Goal: Find specific page/section

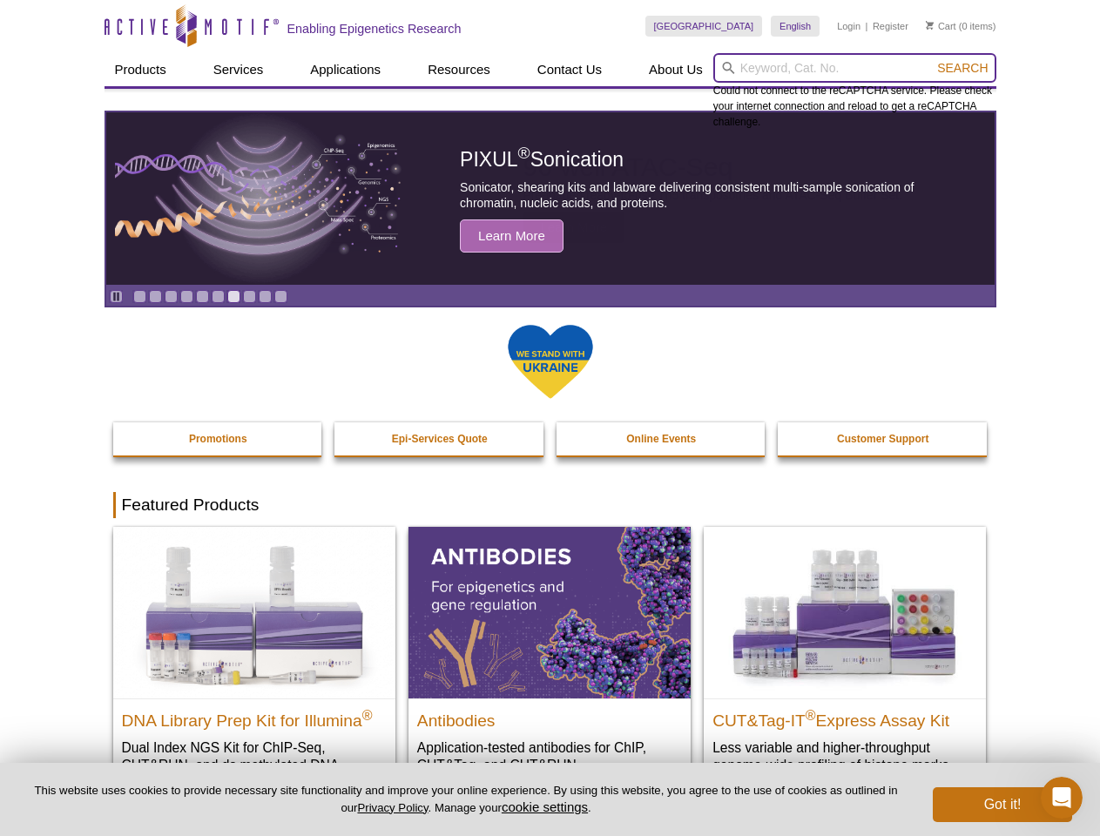
click at [854, 68] on input "search" at bounding box center [854, 68] width 283 height 30
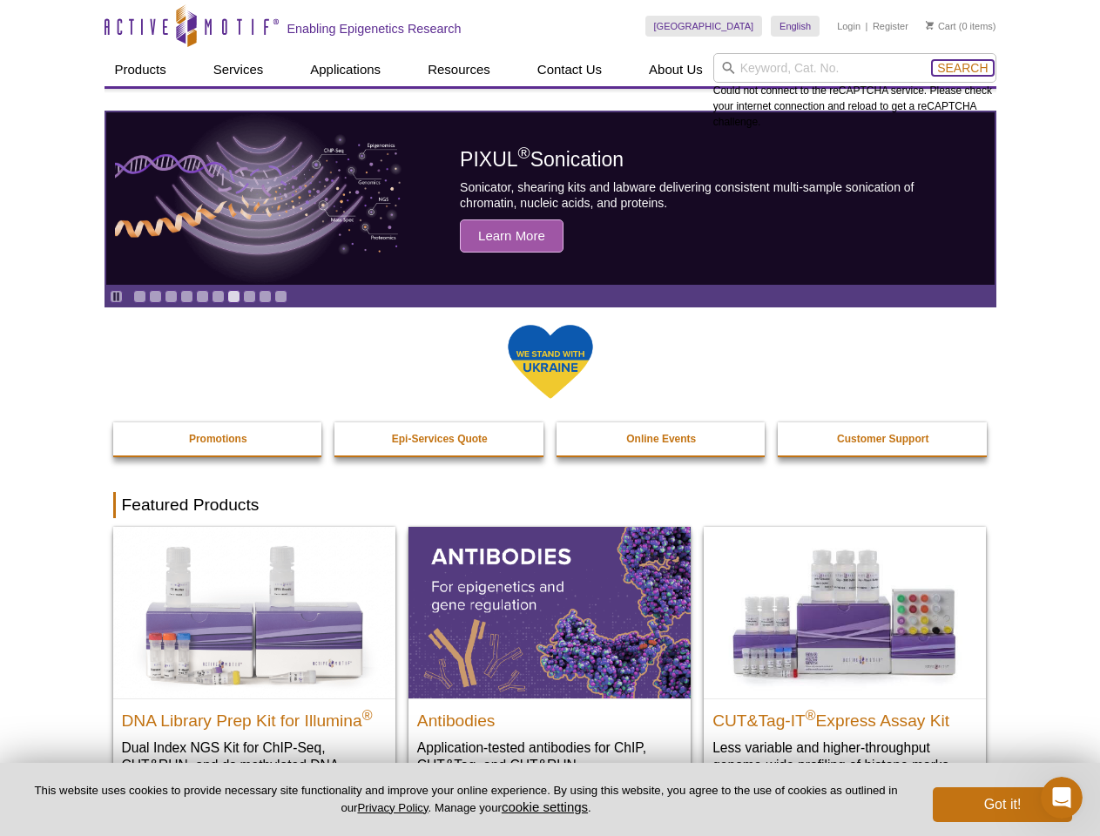
click at [962, 68] on span "Search" at bounding box center [962, 68] width 51 height 14
click at [116, 296] on icon "Pause" at bounding box center [116, 296] width 11 height 11
click at [139, 296] on link "Go to slide 1" at bounding box center [139, 296] width 13 height 13
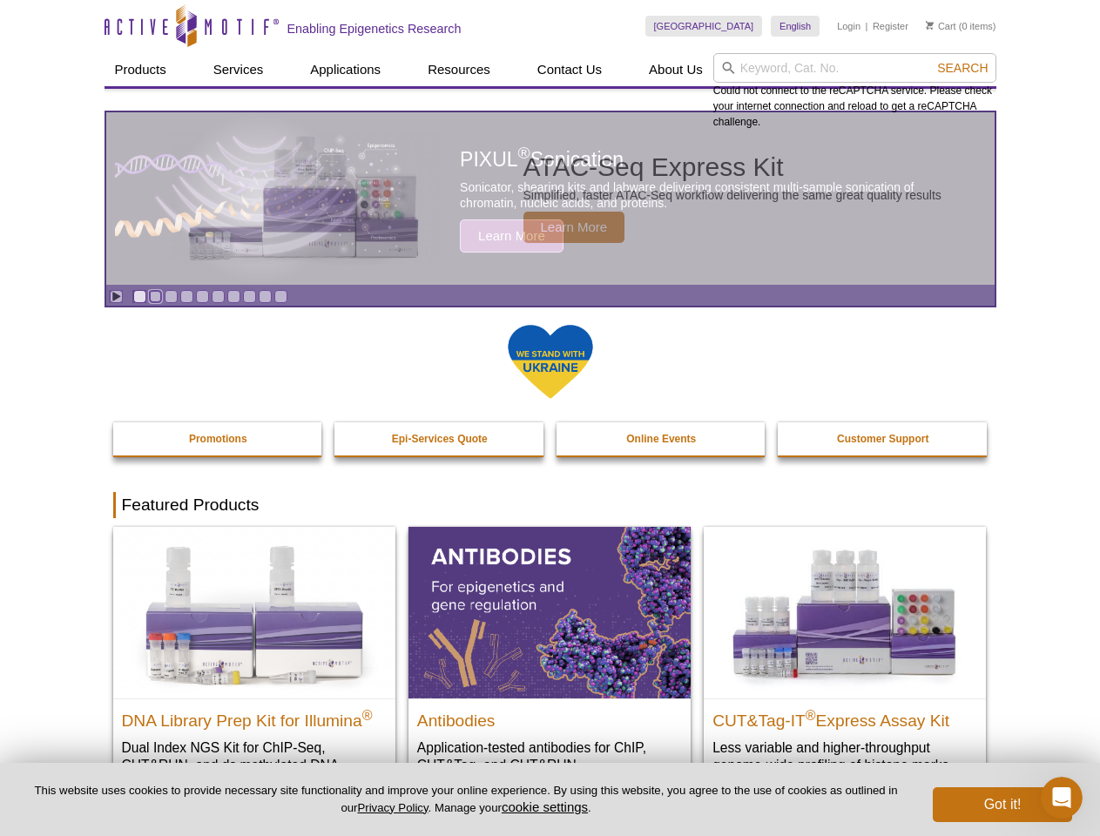
click at [155, 296] on link "Go to slide 2" at bounding box center [155, 296] width 13 height 13
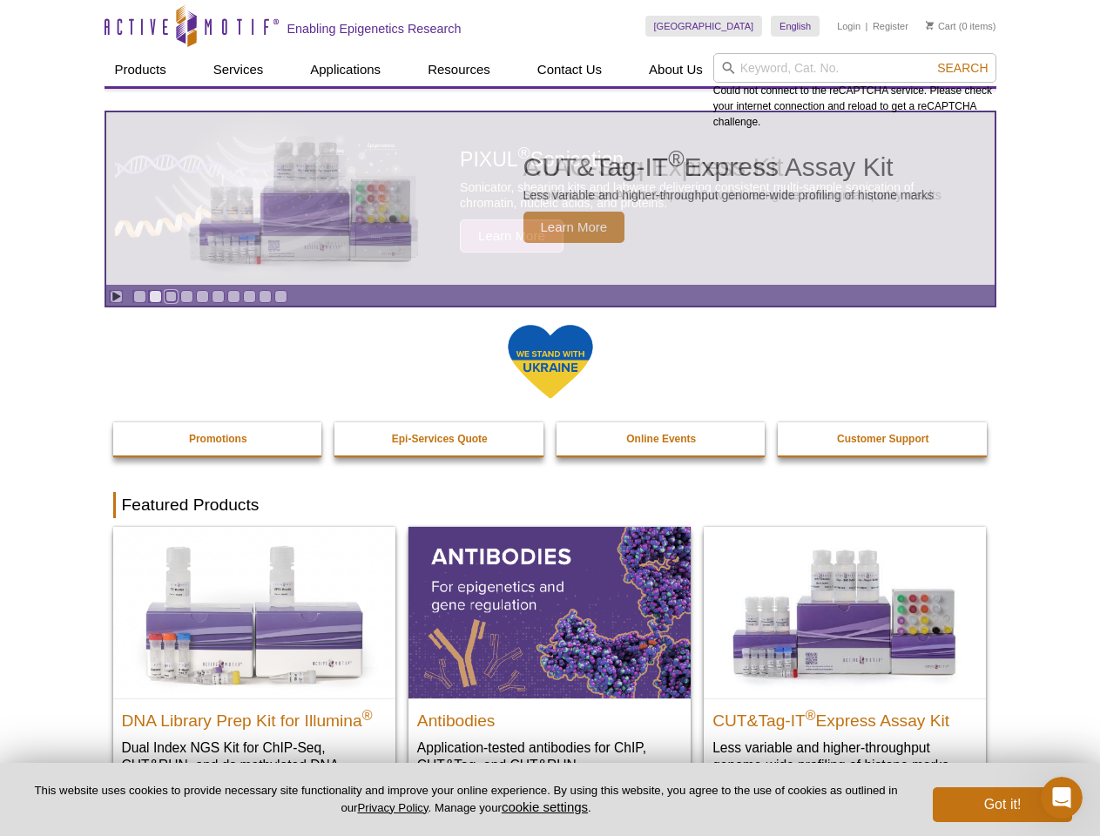
click at [171, 296] on link "Go to slide 3" at bounding box center [171, 296] width 13 height 13
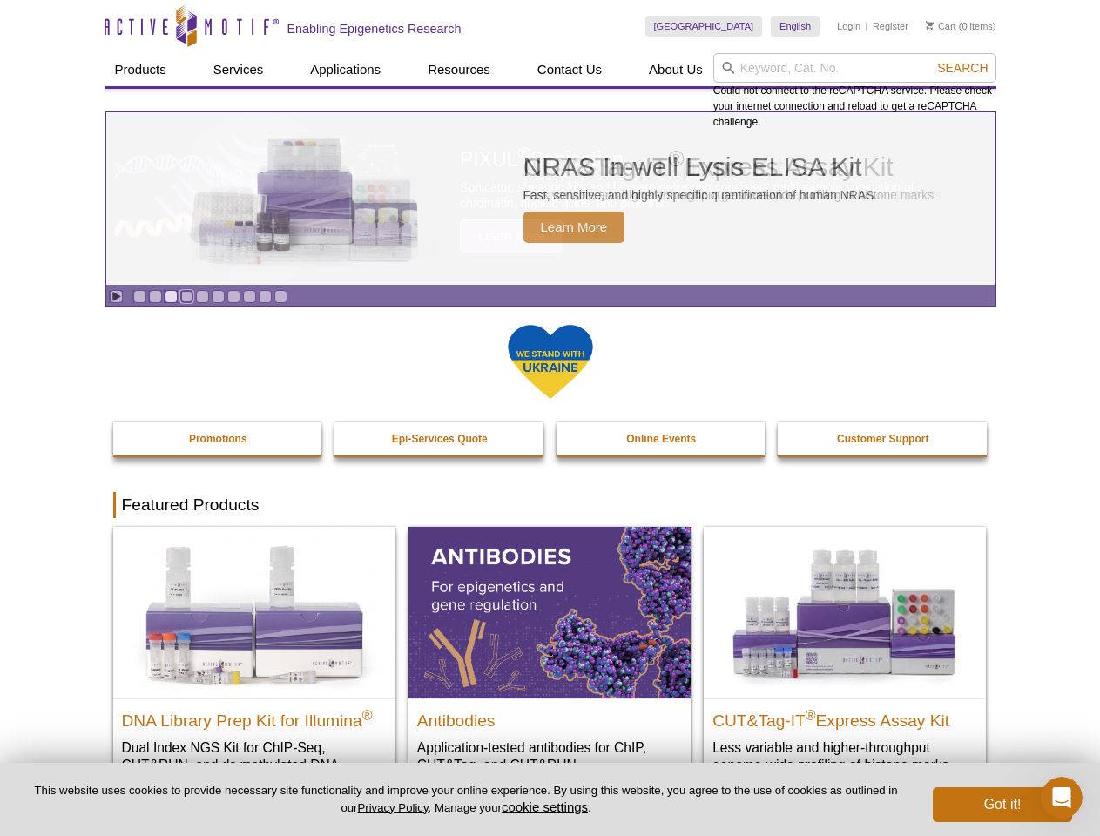
click at [186, 296] on link "Go to slide 4" at bounding box center [186, 296] width 13 height 13
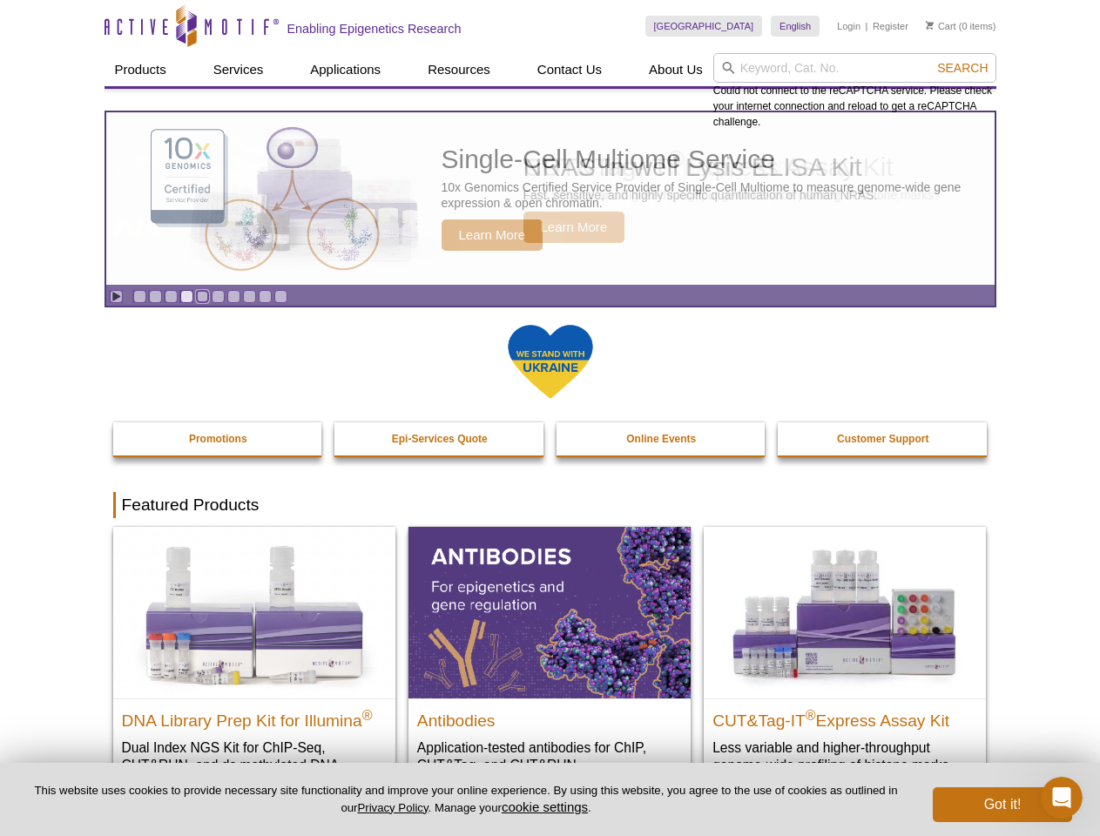
click at [202, 296] on link "Go to slide 5" at bounding box center [202, 296] width 13 height 13
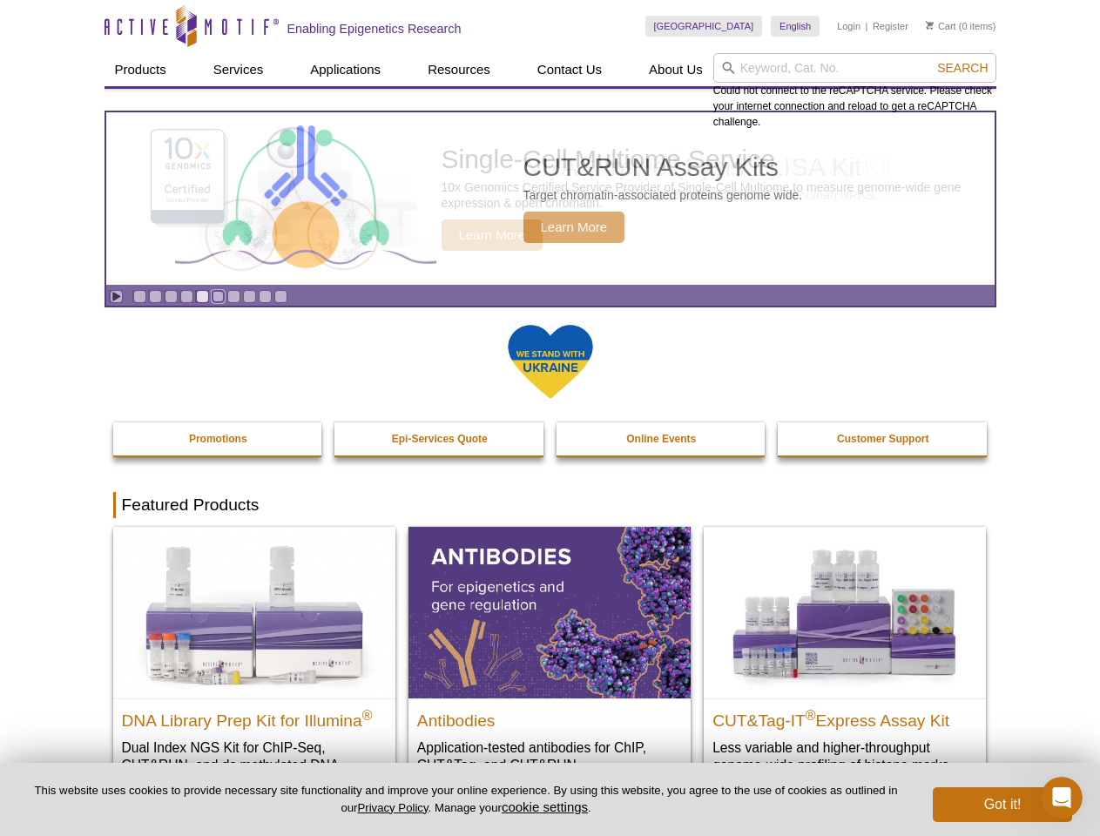
click at [218, 296] on link "Go to slide 6" at bounding box center [218, 296] width 13 height 13
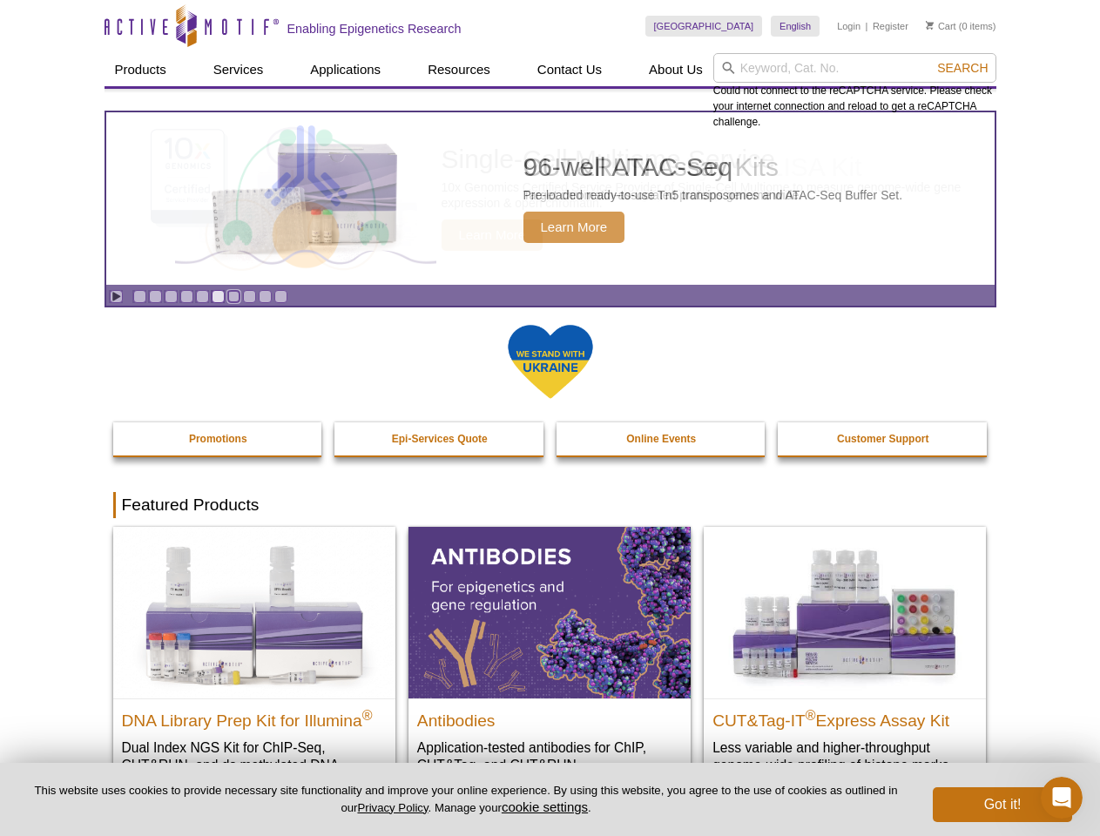
click at [233, 296] on link "Go to slide 7" at bounding box center [233, 296] width 13 height 13
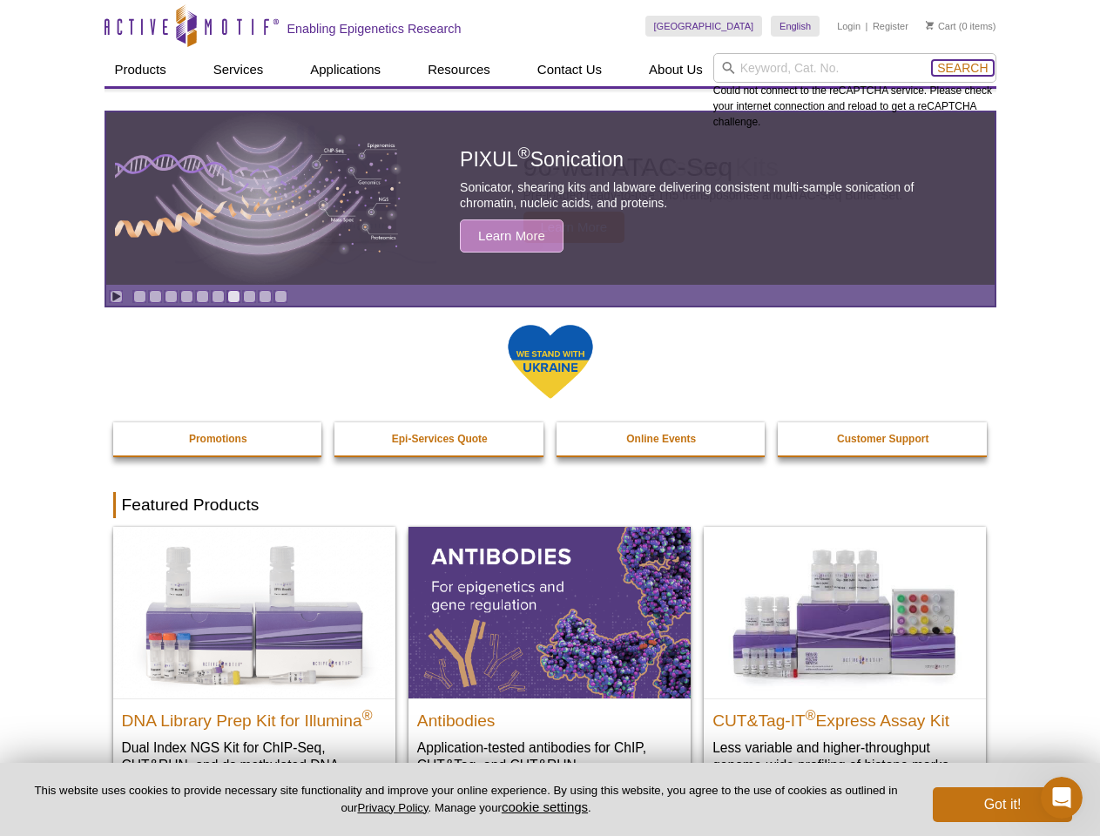
click at [962, 68] on span "Search" at bounding box center [962, 68] width 51 height 14
